Goal: Check status

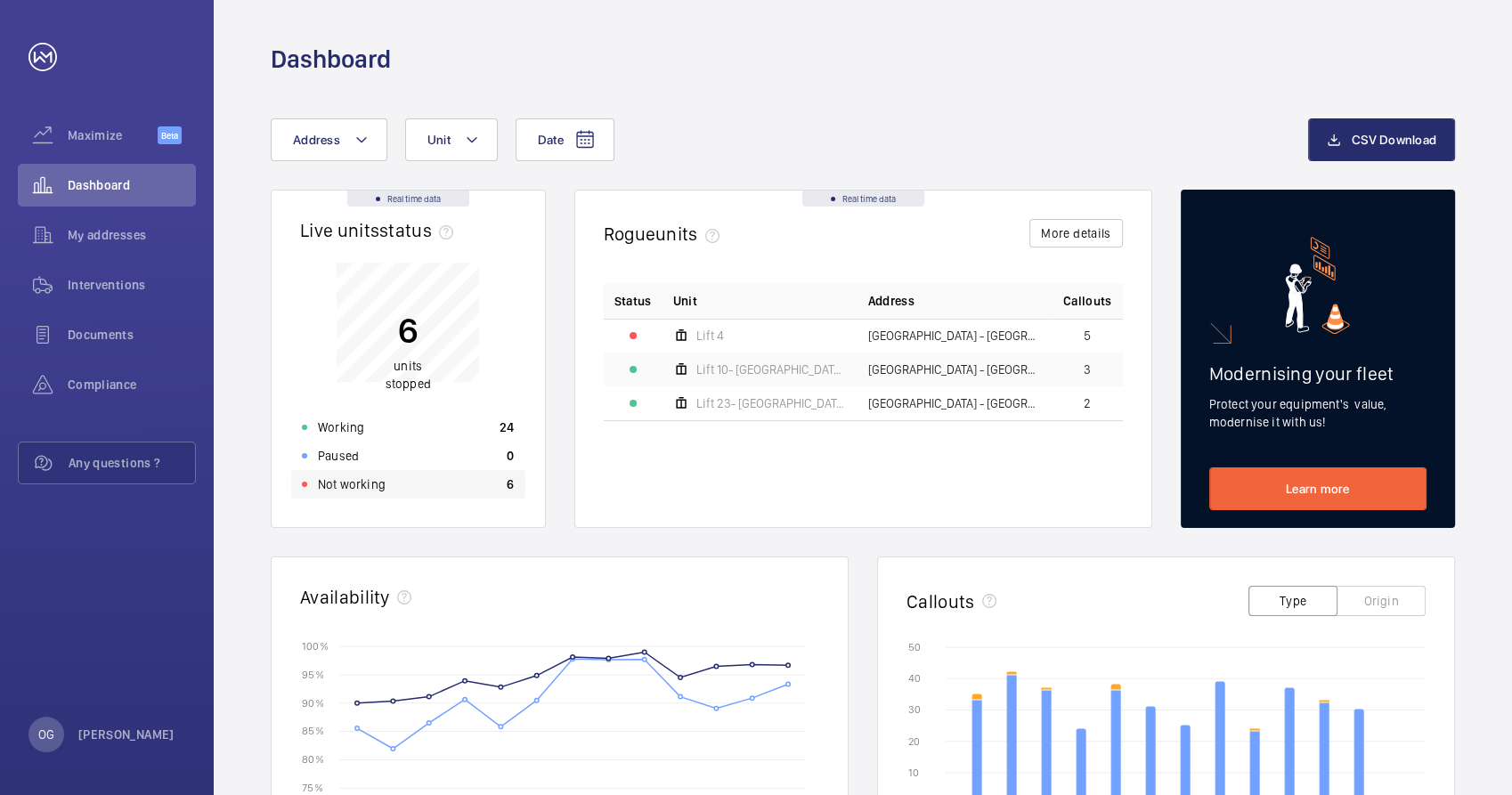
click at [375, 491] on p "Not working" at bounding box center [351, 484] width 67 height 18
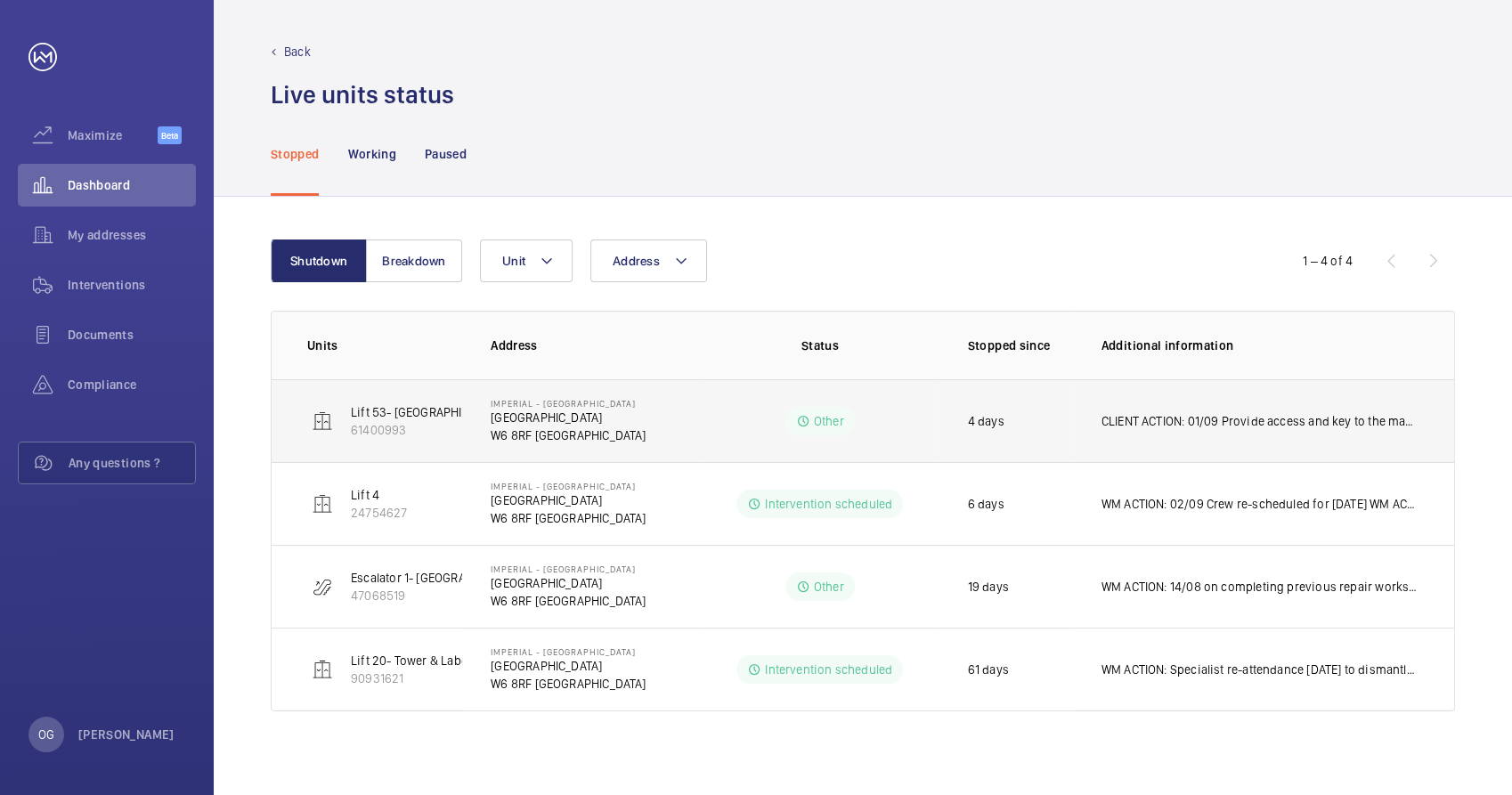
click at [1243, 427] on p "CLIENT ACTION: 01/09 Provide access and key to the machine room and deactivate …" at bounding box center [1260, 421] width 317 height 18
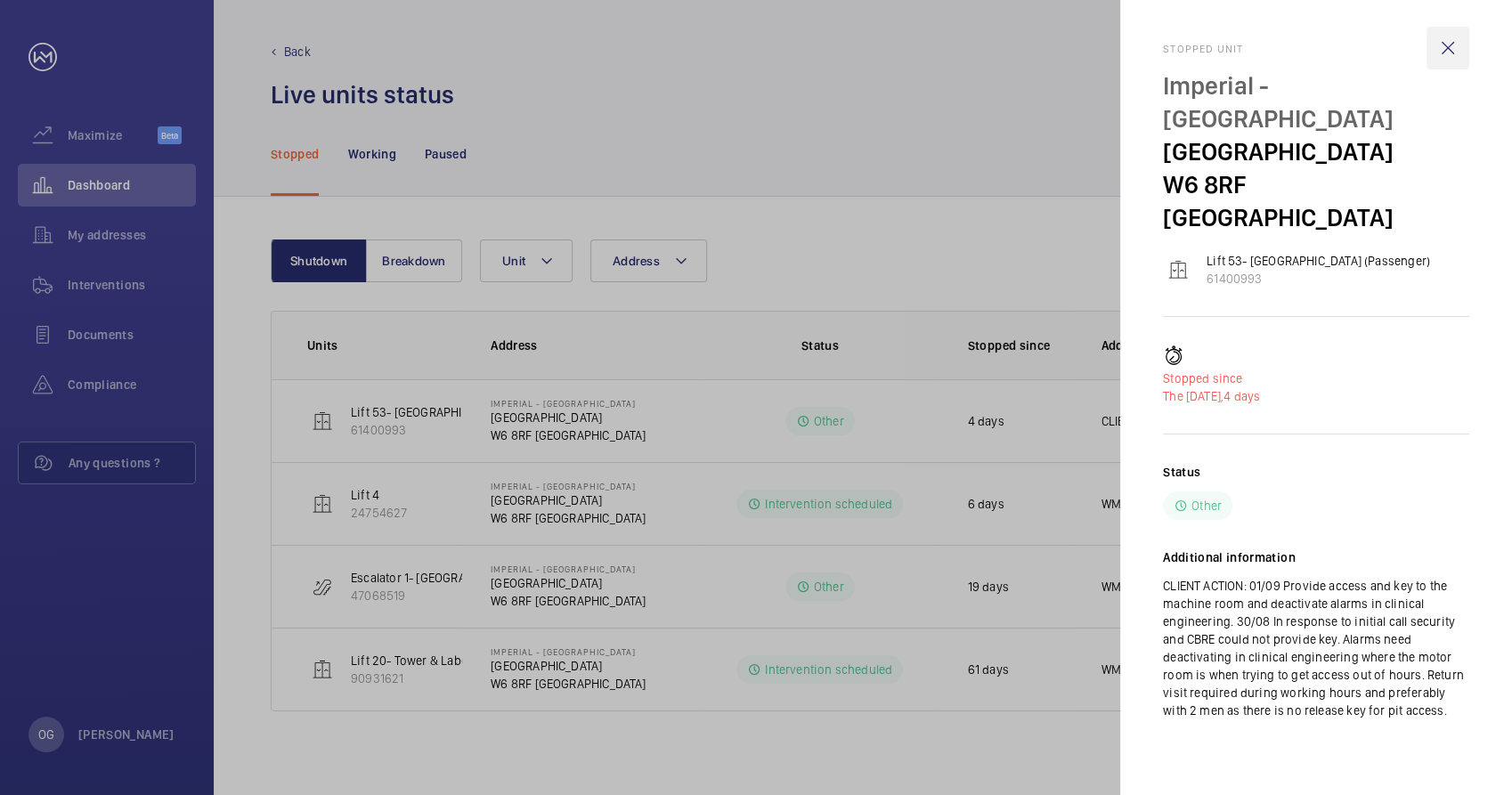
click at [1454, 48] on wm-front-icon-button at bounding box center [1448, 48] width 42 height 42
